Goal: Task Accomplishment & Management: Use online tool/utility

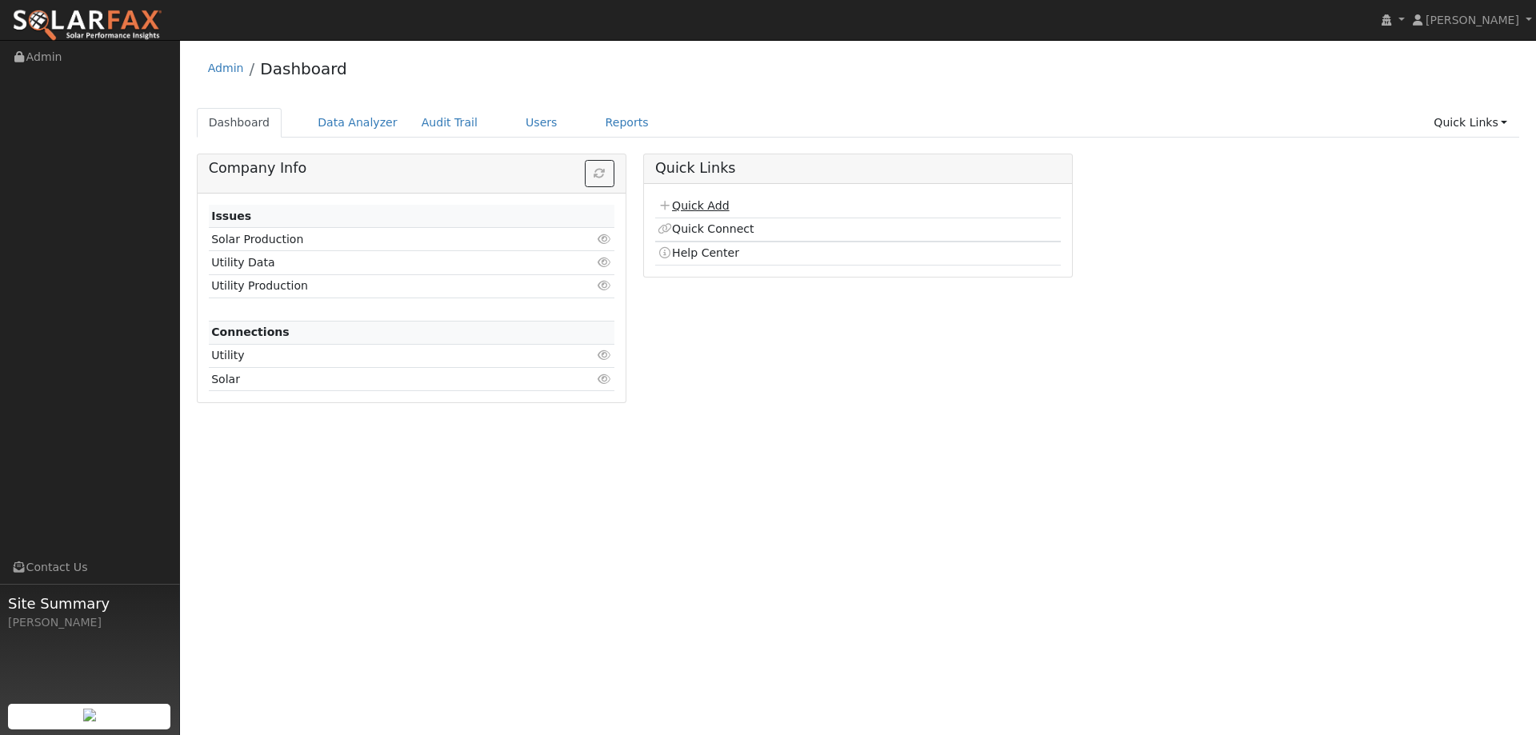
click at [703, 203] on link "Quick Add" at bounding box center [693, 205] width 71 height 13
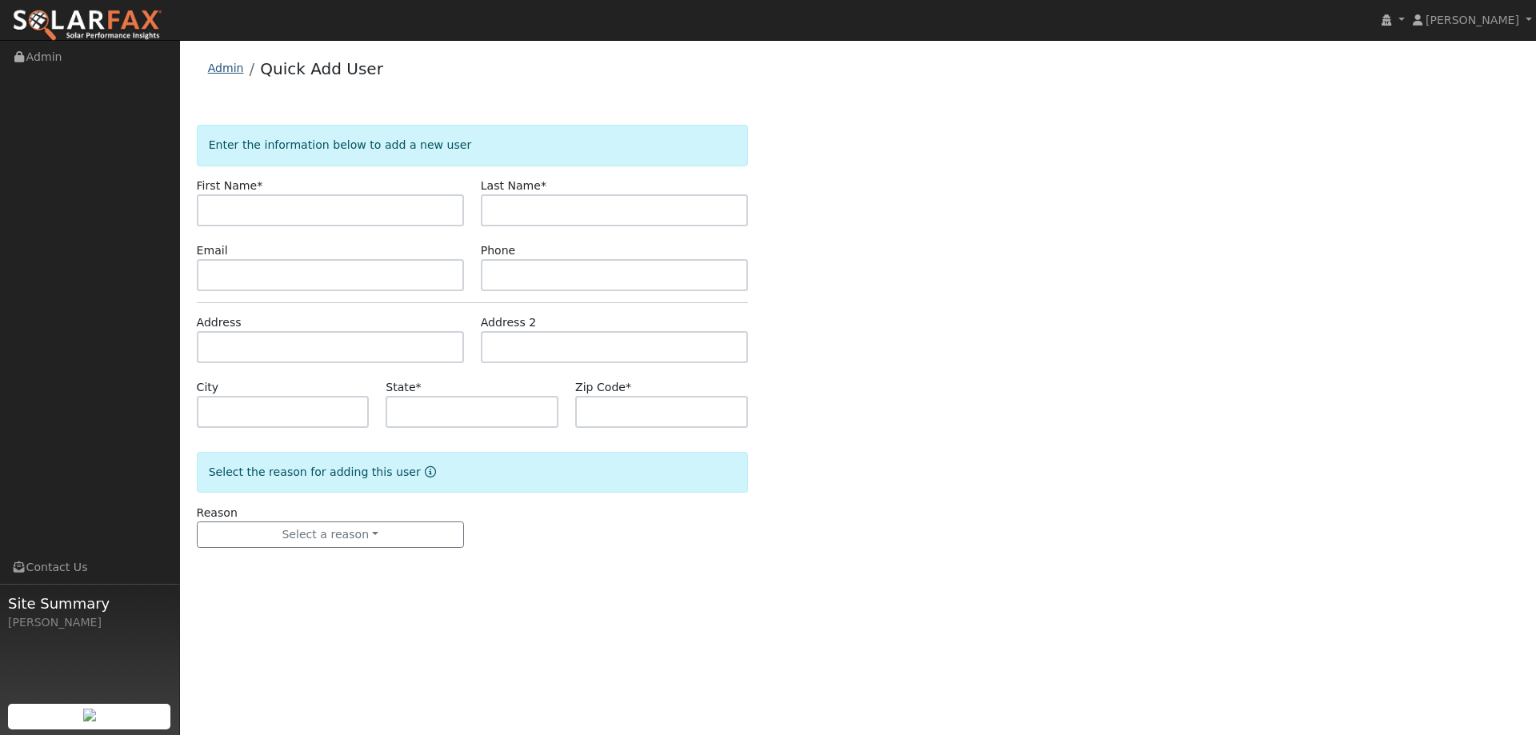
click at [231, 73] on link "Admin" at bounding box center [226, 68] width 36 height 13
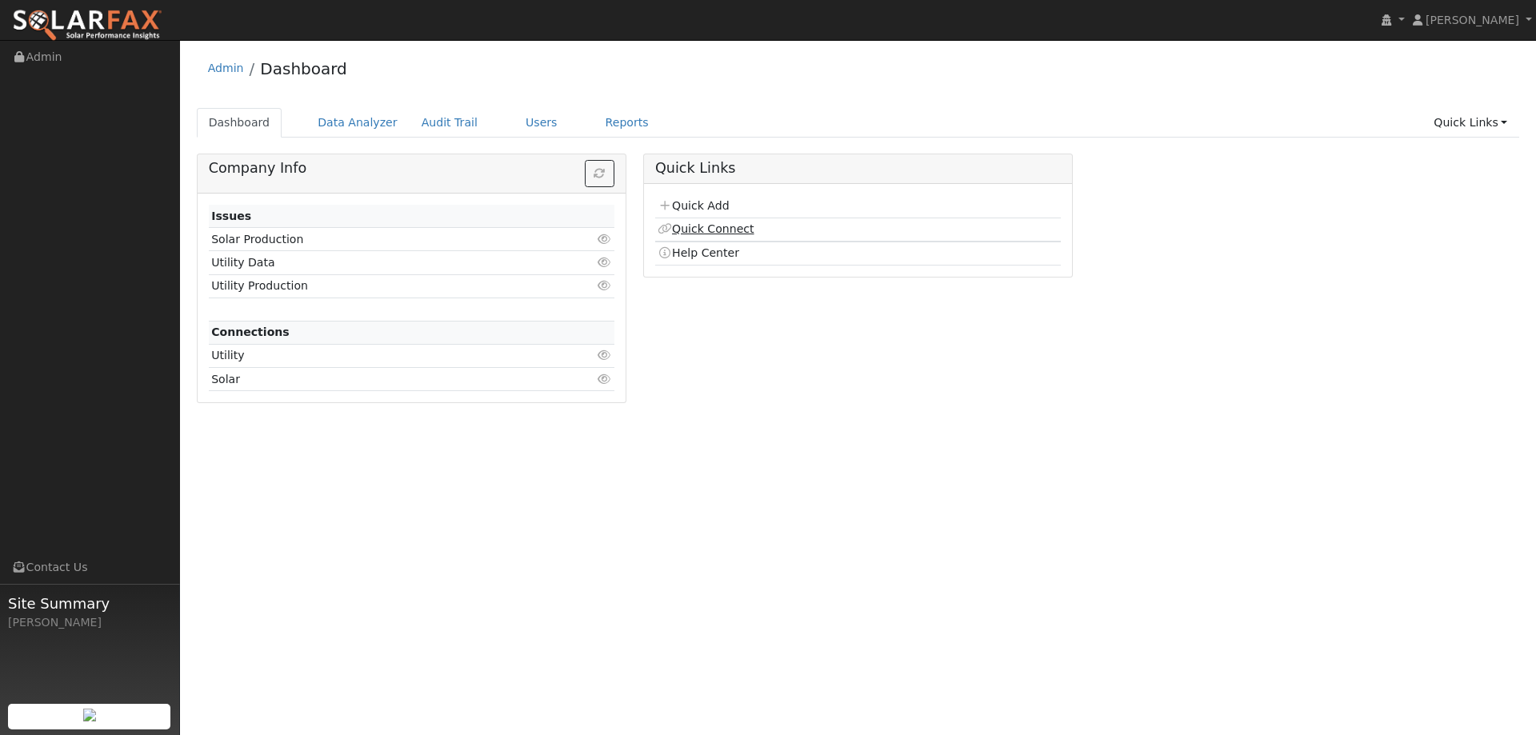
click at [731, 226] on link "Quick Connect" at bounding box center [706, 228] width 96 height 13
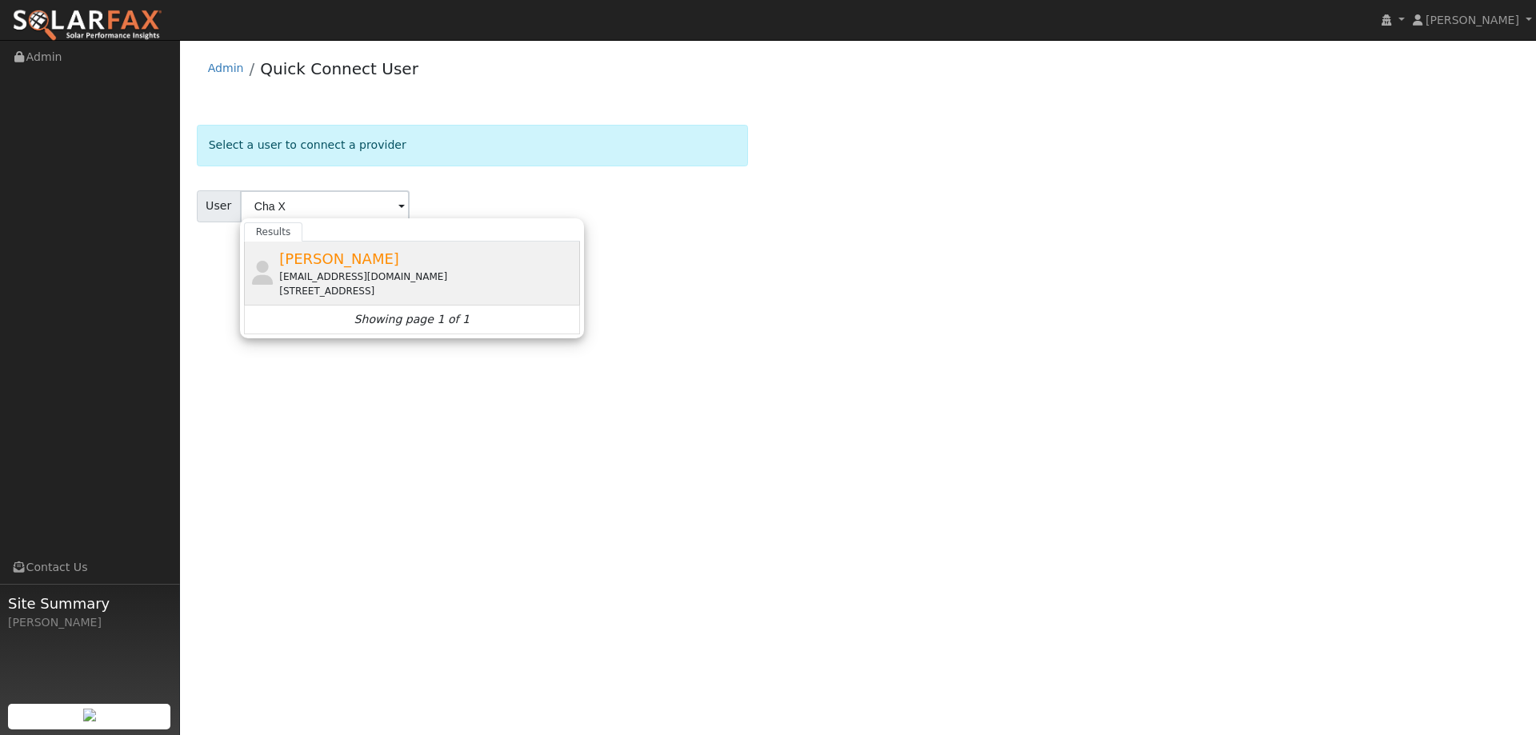
click at [487, 255] on div "Cha Xiong grndmstrz@gmail.com 1448 Beford Street, Olivehurst, CA 95961" at bounding box center [427, 273] width 297 height 50
type input "Cha Xiong"
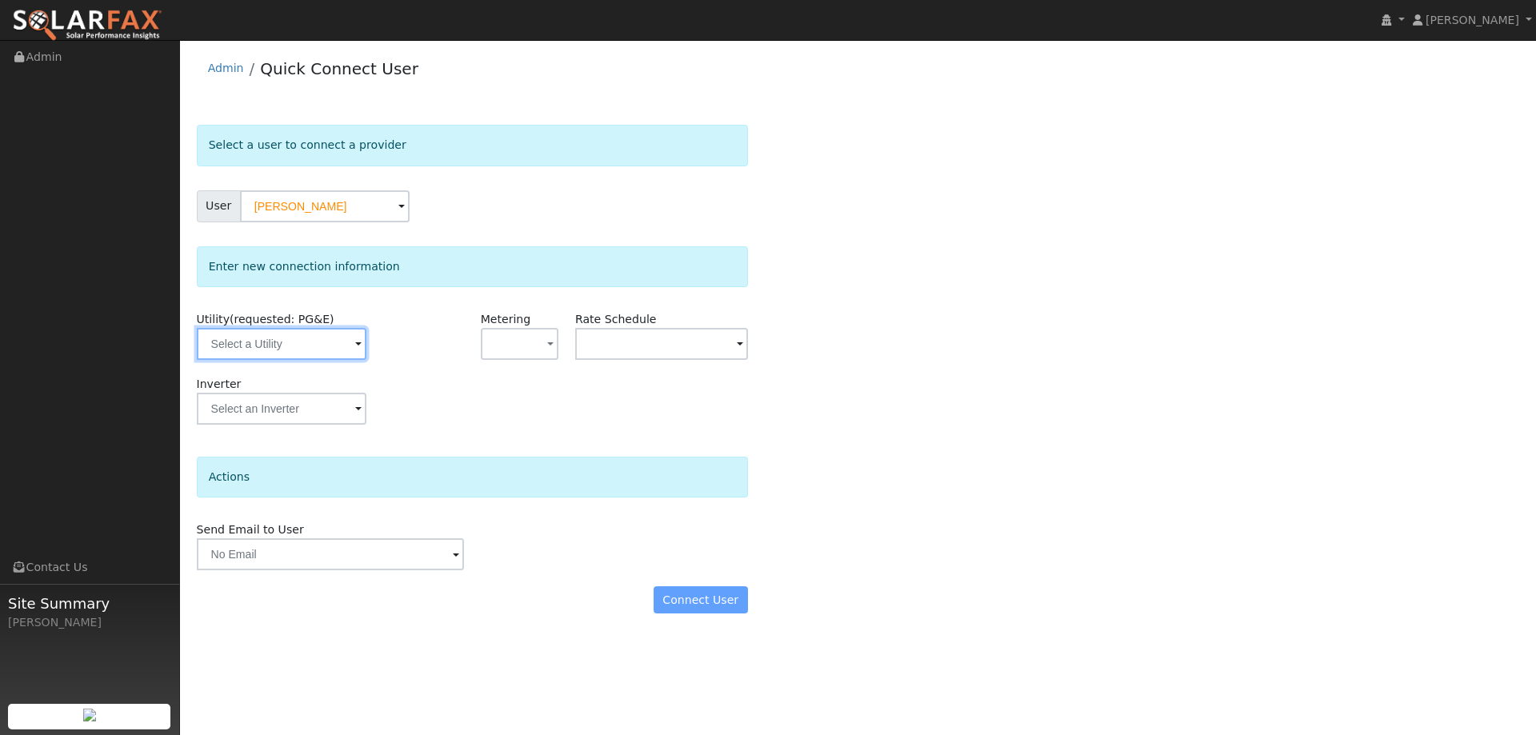
click at [351, 354] on input "text" at bounding box center [282, 344] width 170 height 32
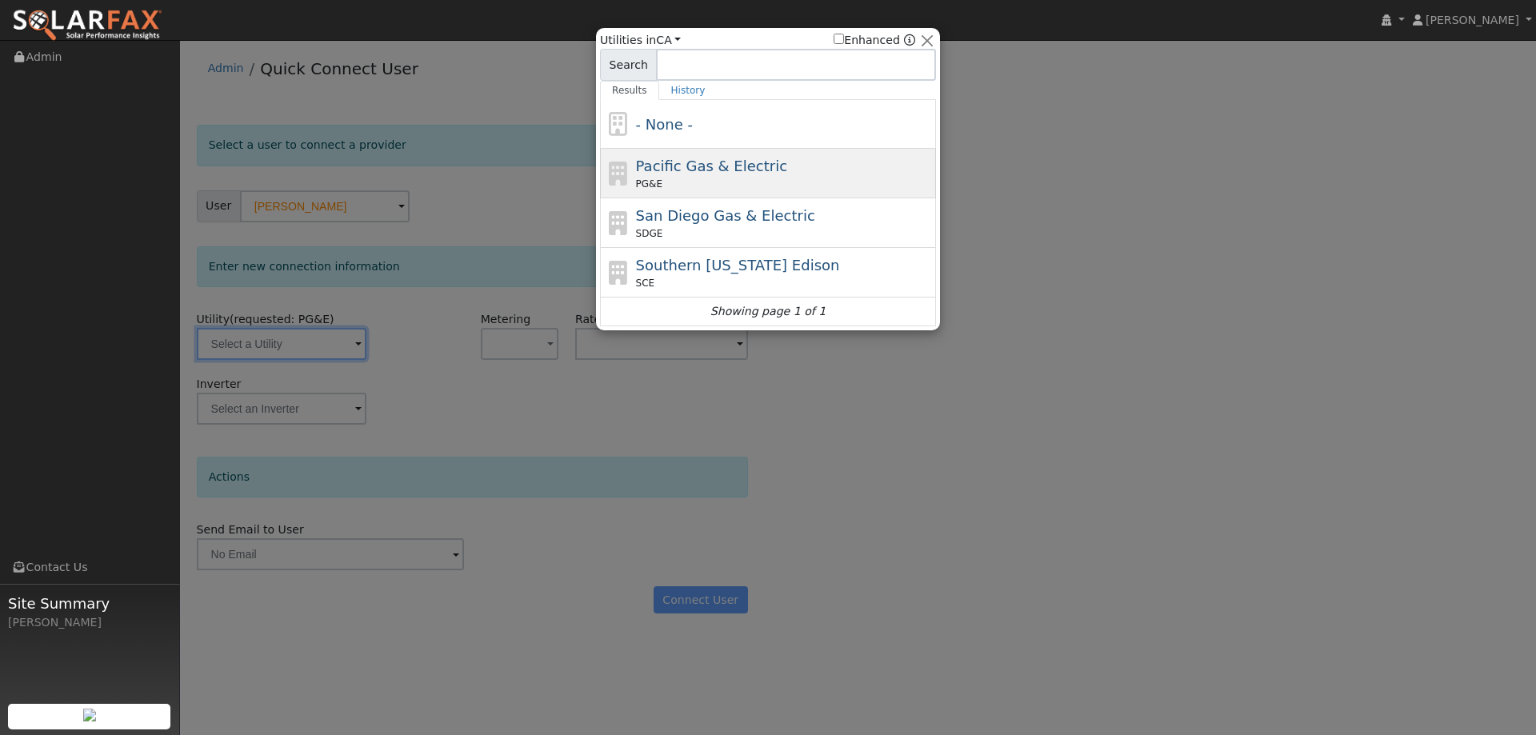
click at [632, 175] on div "Pacific Gas & Electric PG&E" at bounding box center [768, 174] width 336 height 50
type input "PG&E"
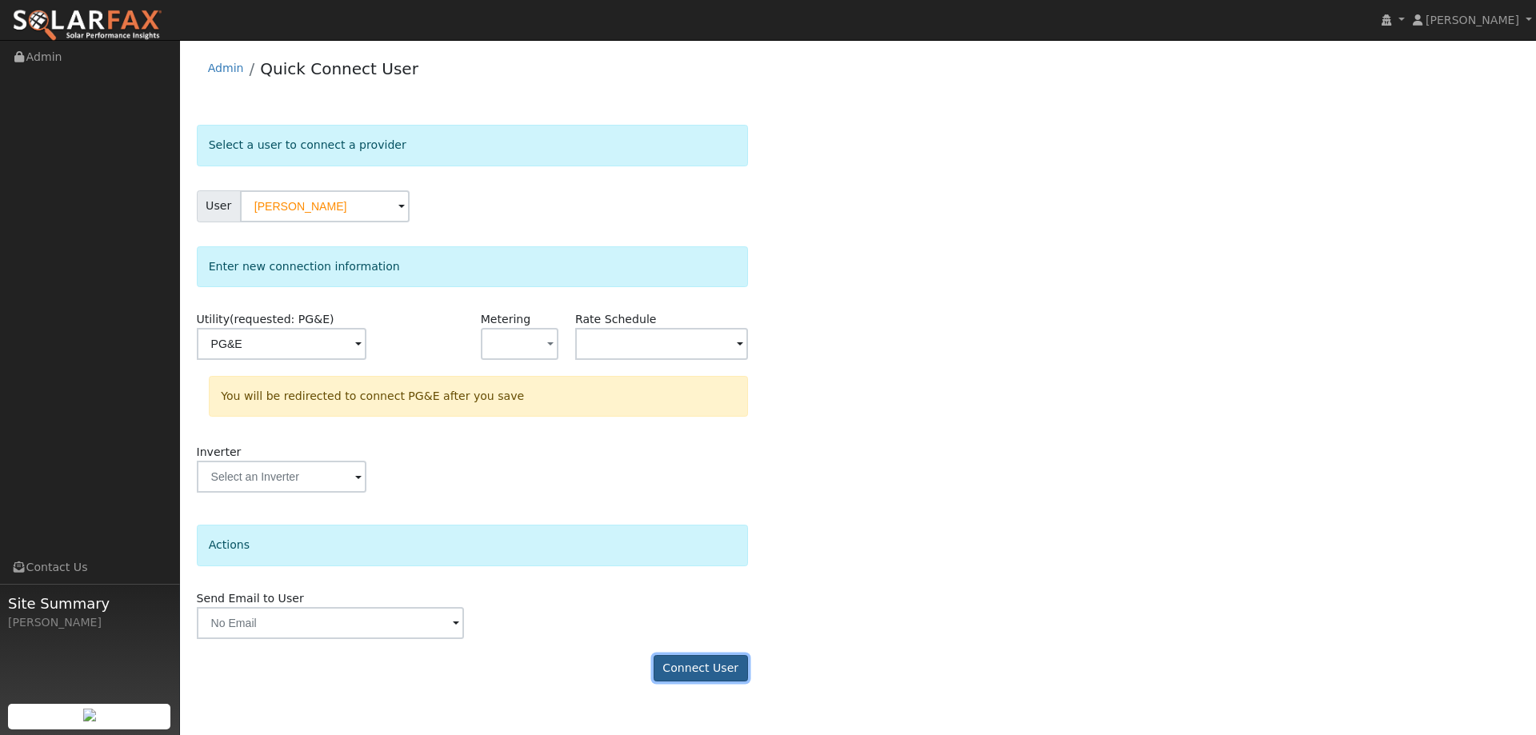
click at [743, 675] on button "Connect User" at bounding box center [701, 668] width 94 height 27
